Goal: Information Seeking & Learning: Learn about a topic

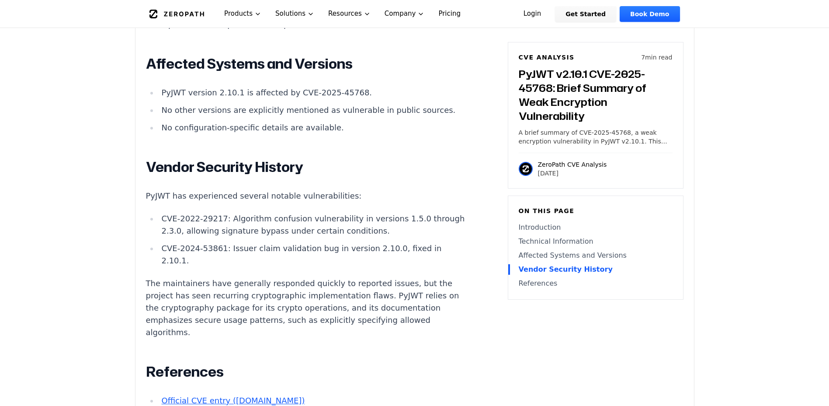
scroll to position [1075, 0]
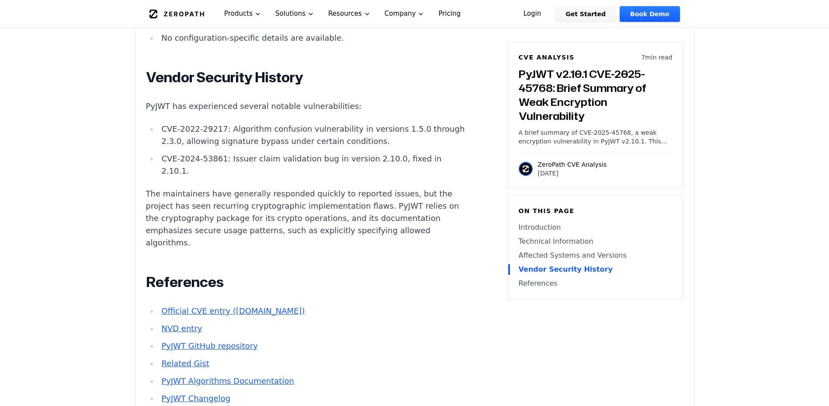
drag, startPoint x: 271, startPoint y: 128, endPoint x: 308, endPoint y: 156, distance: 46.2
click at [318, 166] on ul "CVE-2022-29217: Algorithm confusion vulnerability in versions 1.5.0 through 2.3…" at bounding box center [308, 150] width 325 height 54
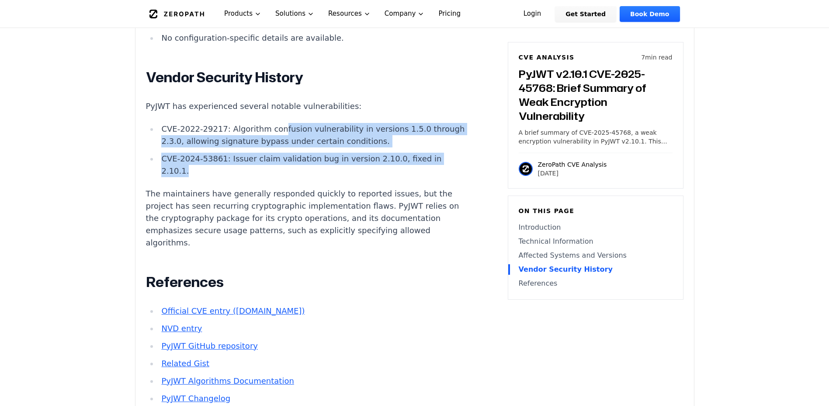
click at [272, 197] on p "The maintainers have generally responded quickly to reported issues, but the pr…" at bounding box center [308, 218] width 325 height 61
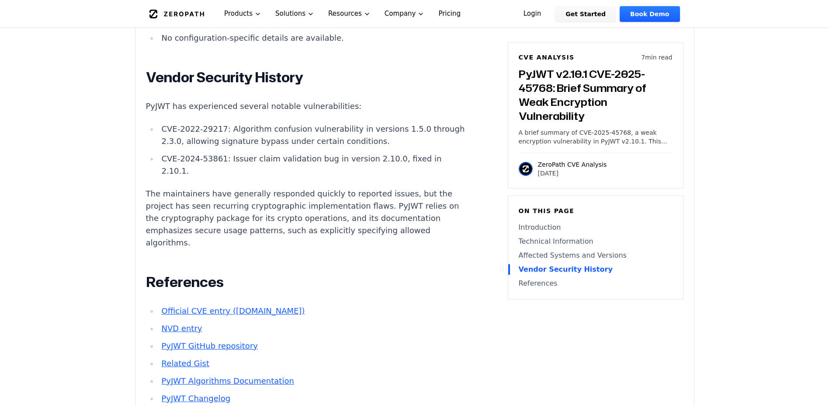
drag, startPoint x: 258, startPoint y: 198, endPoint x: 345, endPoint y: 238, distance: 95.7
click at [343, 237] on p "The maintainers have generally responded quickly to reported issues, but the pr…" at bounding box center [308, 218] width 325 height 61
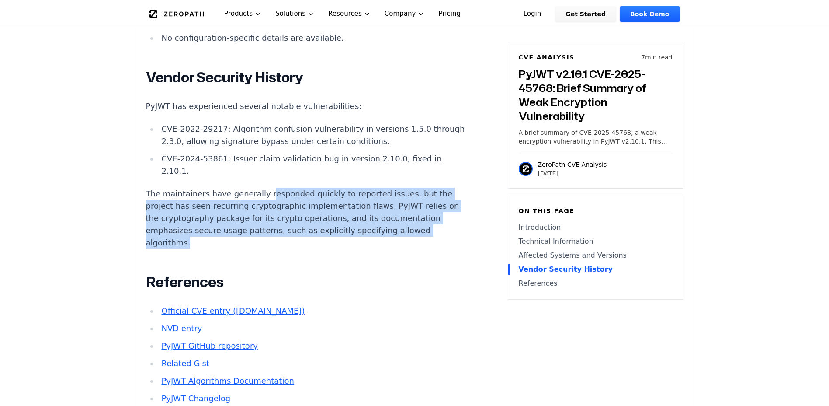
click at [345, 238] on p "The maintainers have generally responded quickly to reported issues, but the pr…" at bounding box center [308, 218] width 325 height 61
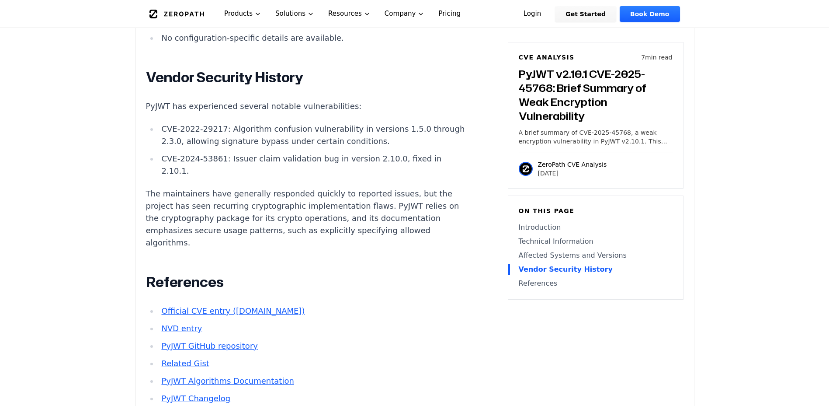
drag, startPoint x: 310, startPoint y: 238, endPoint x: 213, endPoint y: 189, distance: 108.3
click at [213, 189] on p "The maintainers have generally responded quickly to reported issues, but the pr…" at bounding box center [308, 218] width 325 height 61
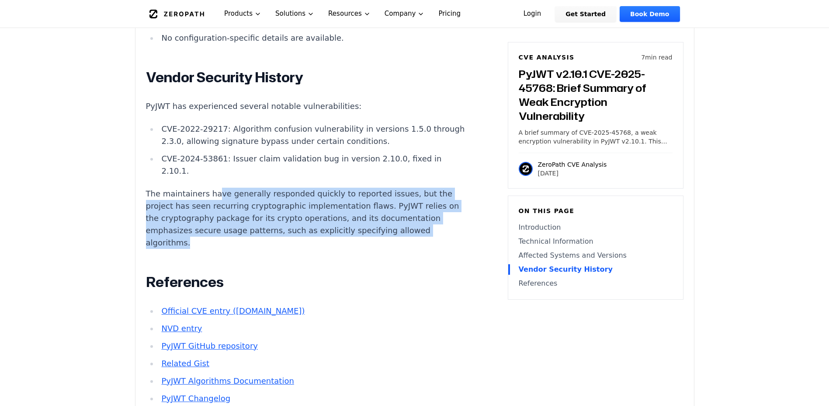
click at [208, 191] on p "The maintainers have generally responded quickly to reported issues, but the pr…" at bounding box center [308, 218] width 325 height 61
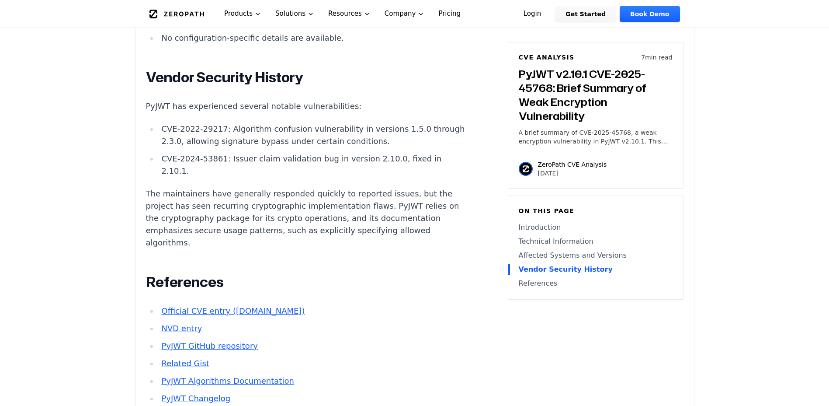
drag, startPoint x: 211, startPoint y: 191, endPoint x: 309, endPoint y: 232, distance: 106.8
click at [298, 231] on p "The maintainers have generally responded quickly to reported issues, but the pr…" at bounding box center [308, 218] width 325 height 61
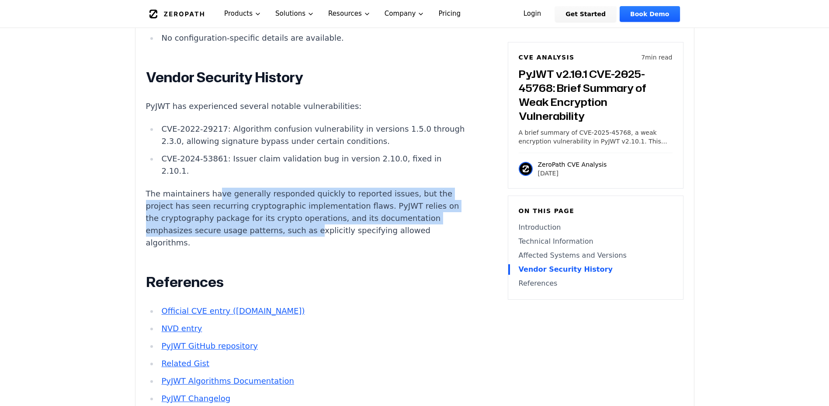
click at [309, 232] on p "The maintainers have generally responded quickly to reported issues, but the pr…" at bounding box center [308, 218] width 325 height 61
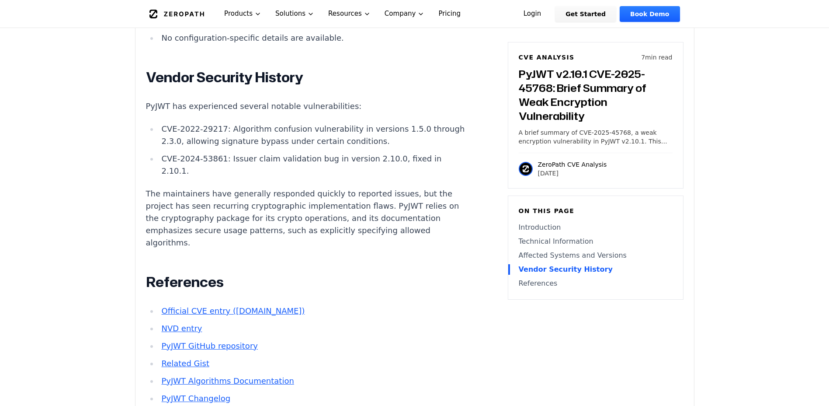
drag, startPoint x: 534, startPoint y: 134, endPoint x: 634, endPoint y: 147, distance: 100.1
click at [634, 147] on div "CVE Analysis 7 min read PyJWT v2.10.1 CVE-2025-45768: Brief Summary of Weak Enc…" at bounding box center [596, 115] width 176 height 146
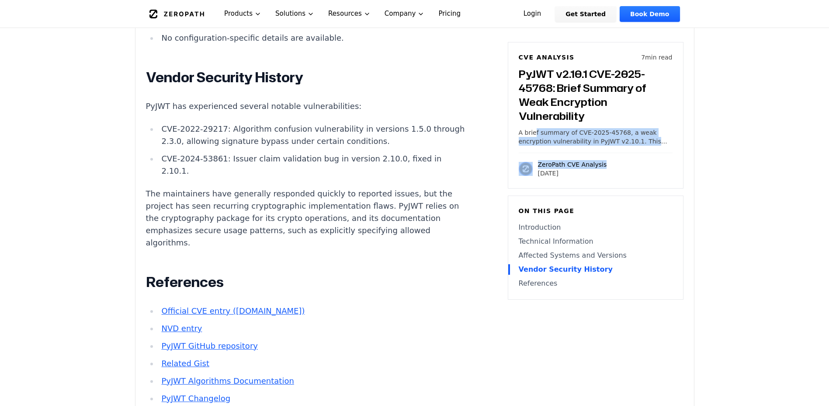
drag, startPoint x: 411, startPoint y: 180, endPoint x: 401, endPoint y: 183, distance: 10.1
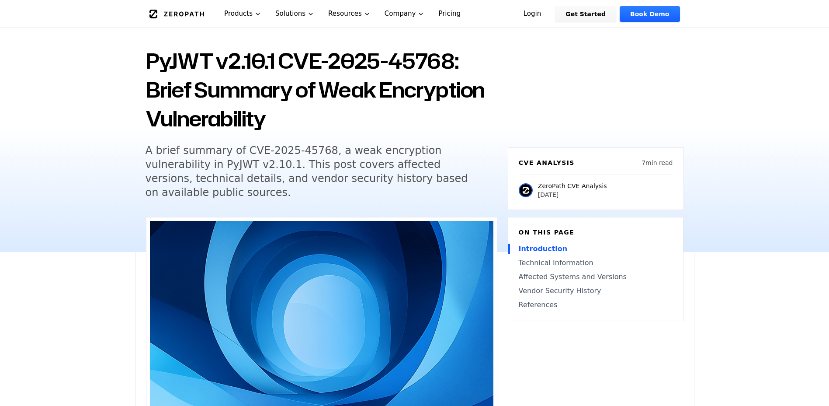
scroll to position [0, 0]
